Goal: Obtain resource: Download file/media

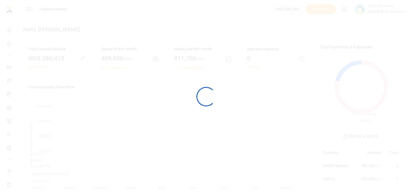
scroll to position [81, 78]
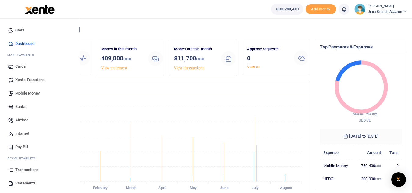
click at [29, 170] on span "Transactions" at bounding box center [27, 170] width 24 height 6
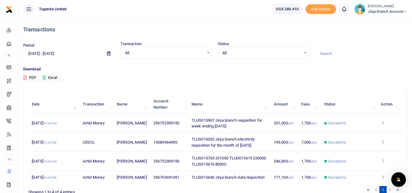
click at [382, 124] on icon at bounding box center [383, 123] width 4 height 4
click at [351, 133] on link "View details" at bounding box center [361, 133] width 48 height 9
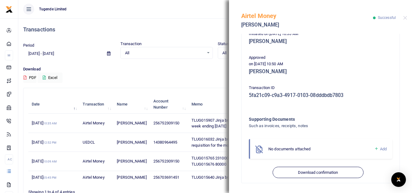
scroll to position [137, 0]
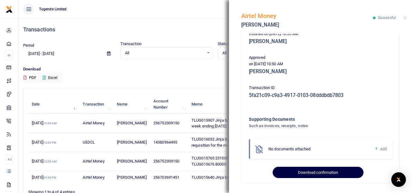
click at [299, 173] on button "Download confirmation" at bounding box center [318, 173] width 91 height 12
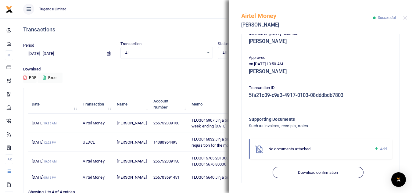
click at [153, 28] on h4 "Transactions" at bounding box center [215, 29] width 384 height 7
click at [405, 17] on button "Close" at bounding box center [406, 18] width 4 height 4
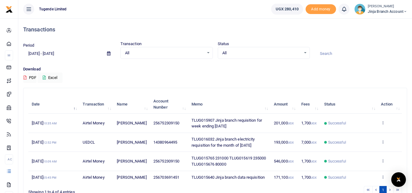
click at [383, 10] on span "Jinja branch account" at bounding box center [387, 11] width 39 height 5
click at [378, 23] on link "Switch accounts" at bounding box center [384, 22] width 48 height 9
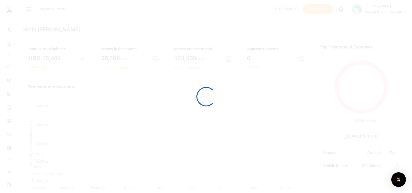
scroll to position [5, 5]
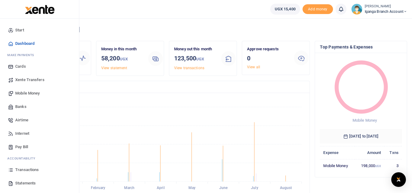
click at [21, 171] on span "Transactions" at bounding box center [27, 170] width 24 height 6
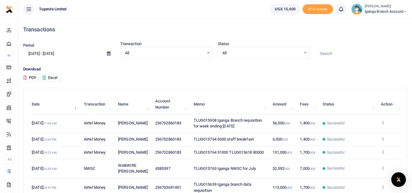
click at [383, 124] on icon at bounding box center [383, 123] width 4 height 4
click at [352, 134] on link "View details" at bounding box center [361, 133] width 48 height 9
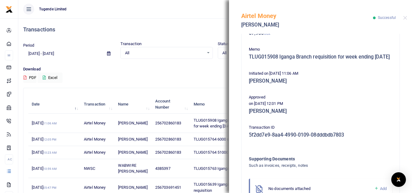
scroll to position [137, 0]
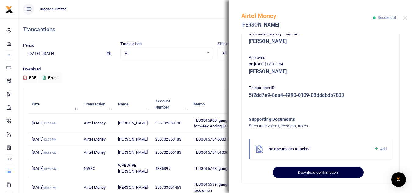
click at [308, 174] on button "Download confirmation" at bounding box center [318, 173] width 91 height 12
